Goal: Navigation & Orientation: Find specific page/section

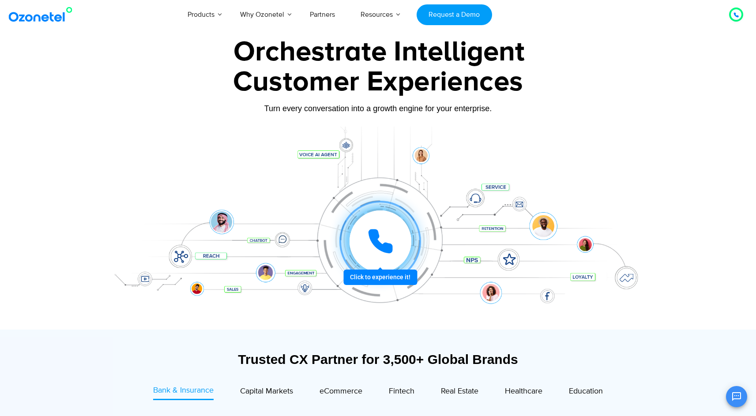
click at [617, 86] on div "Customer Experiences" at bounding box center [378, 82] width 552 height 42
click at [329, 13] on link "Partners" at bounding box center [322, 14] width 51 height 29
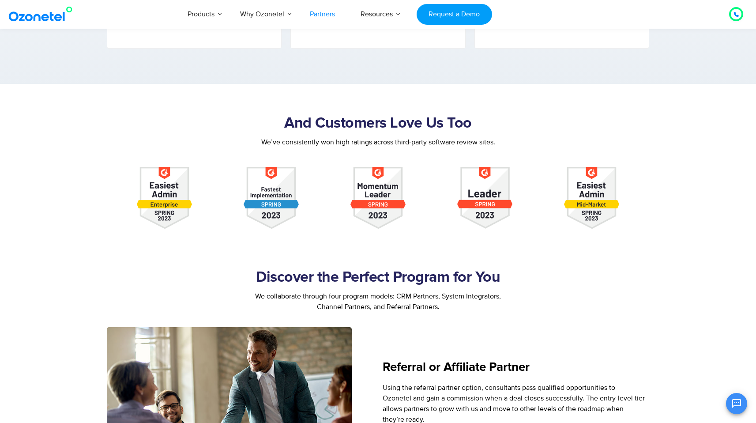
scroll to position [926, 0]
